Goal: Browse casually

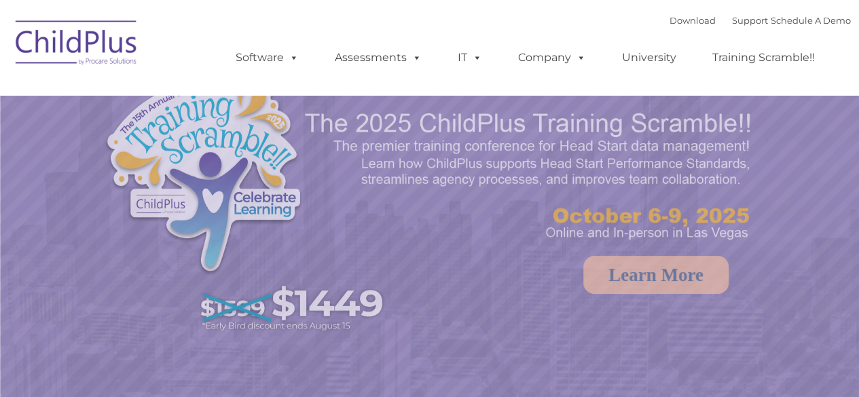
select select "MEDIUM"
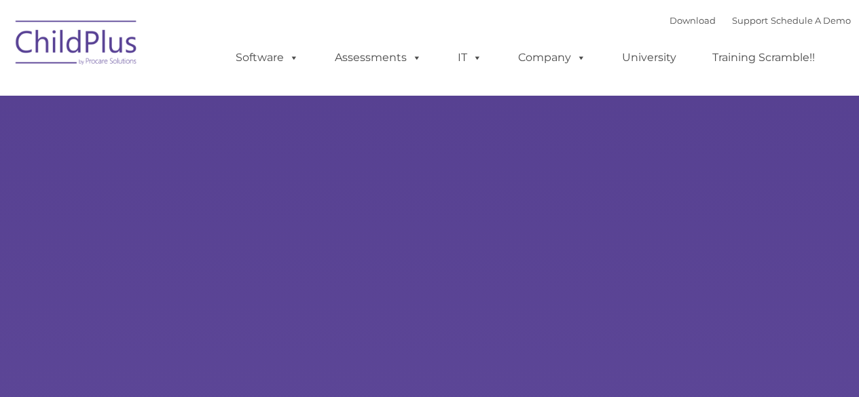
type input ""
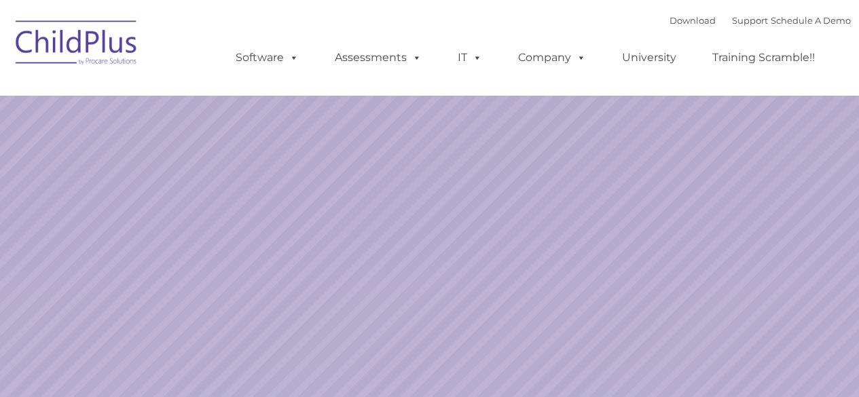
select select "MEDIUM"
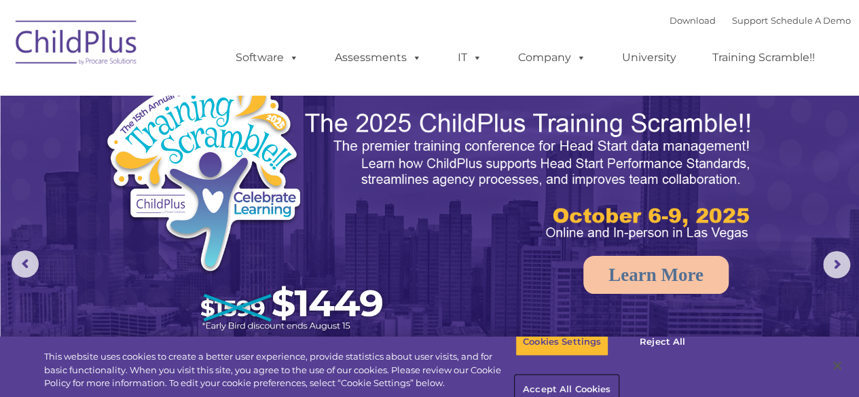
click at [618, 376] on button "Accept All Cookies" at bounding box center [567, 390] width 103 height 29
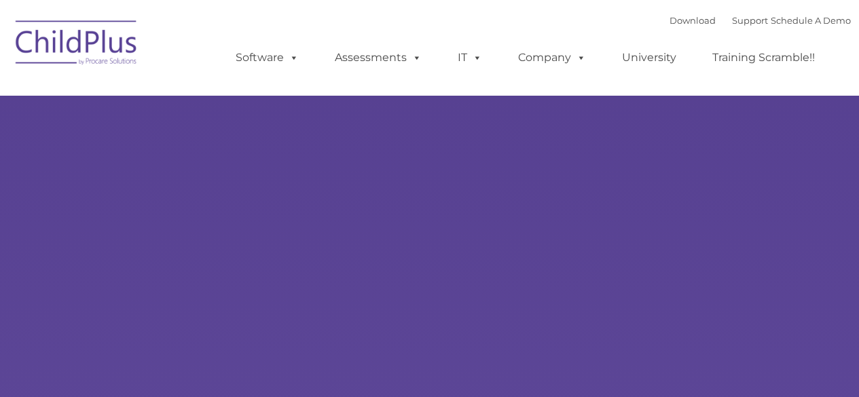
type input ""
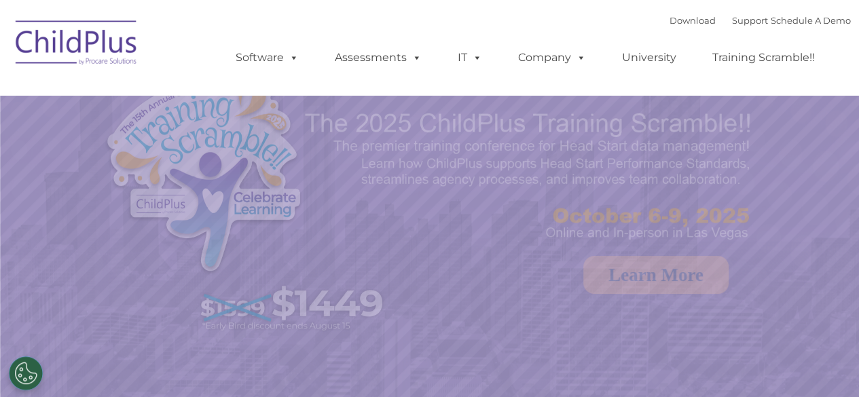
select select "MEDIUM"
